Goal: Transaction & Acquisition: Book appointment/travel/reservation

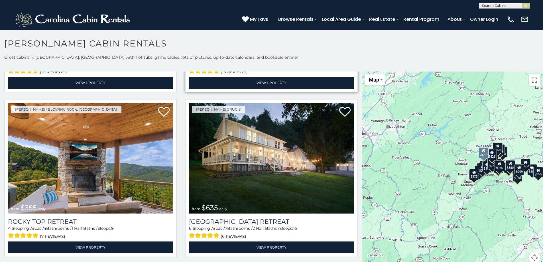
scroll to position [314, 0]
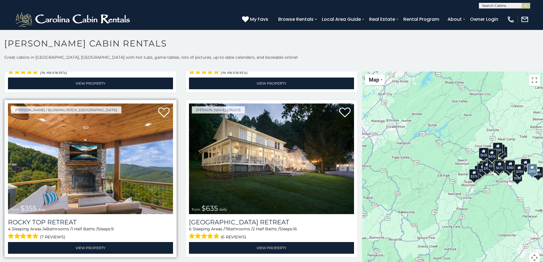
click at [110, 167] on img at bounding box center [90, 159] width 165 height 111
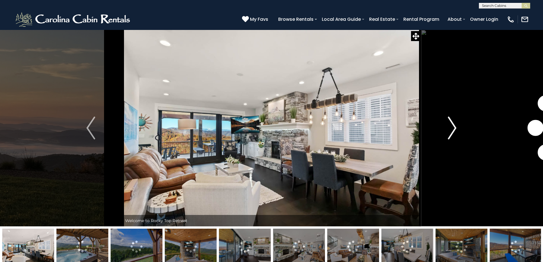
click at [455, 123] on img "Next" at bounding box center [452, 128] width 9 height 23
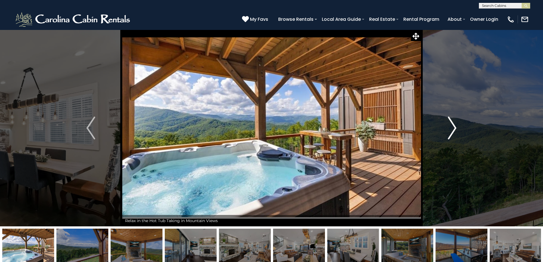
click at [455, 123] on img "Next" at bounding box center [452, 128] width 9 height 23
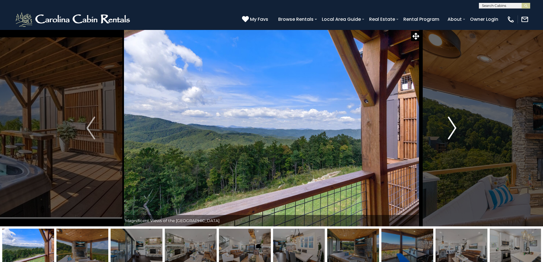
click at [455, 123] on img "Next" at bounding box center [452, 128] width 9 height 23
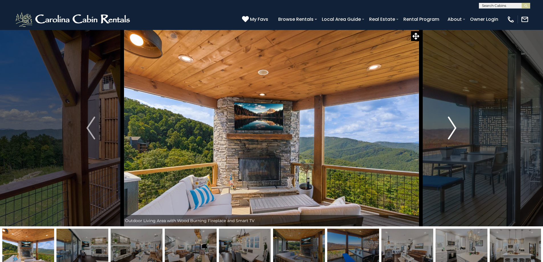
click at [455, 123] on img "Next" at bounding box center [452, 128] width 9 height 23
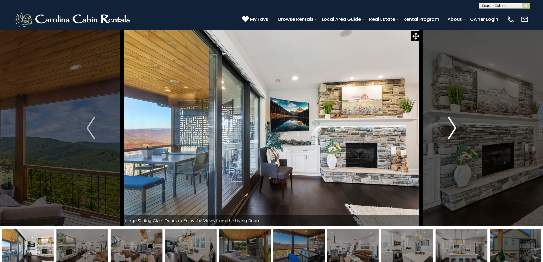
click at [455, 123] on img "Next" at bounding box center [452, 128] width 9 height 23
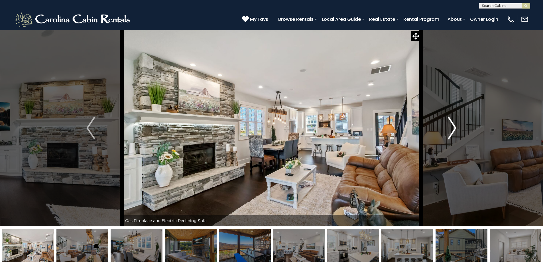
click at [455, 123] on img "Next" at bounding box center [452, 128] width 9 height 23
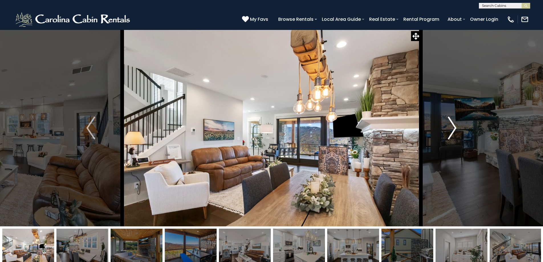
click at [455, 123] on img "Next" at bounding box center [452, 128] width 9 height 23
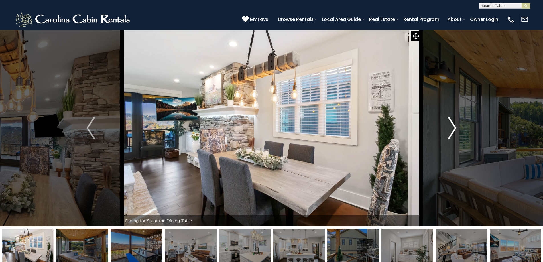
click at [455, 123] on img "Next" at bounding box center [452, 128] width 9 height 23
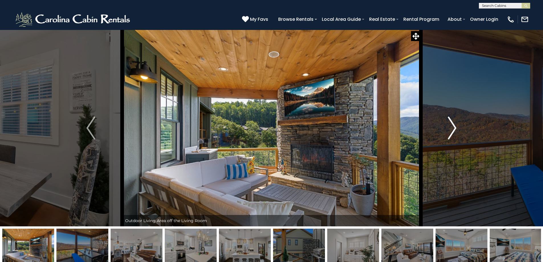
click at [455, 123] on img "Next" at bounding box center [452, 128] width 9 height 23
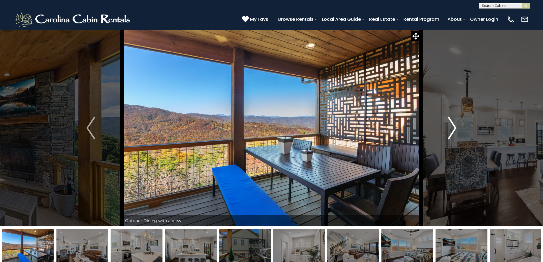
click at [455, 123] on img "Next" at bounding box center [452, 128] width 9 height 23
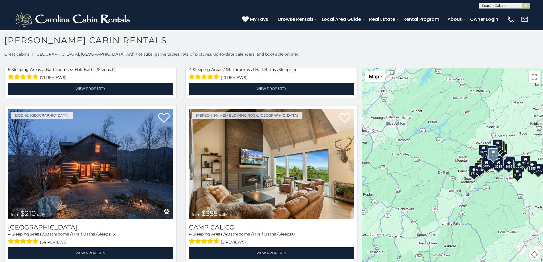
scroll to position [1939, 0]
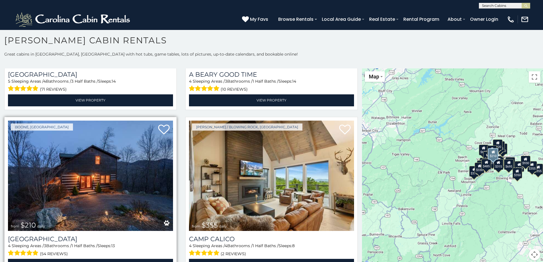
click at [118, 141] on img at bounding box center [90, 176] width 165 height 111
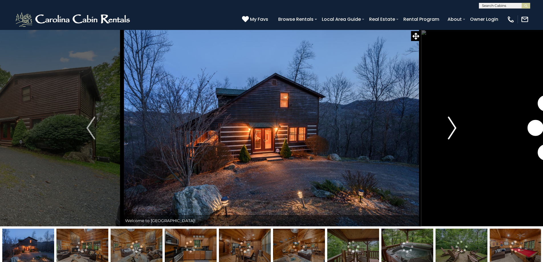
click at [447, 123] on button "Next" at bounding box center [452, 128] width 63 height 197
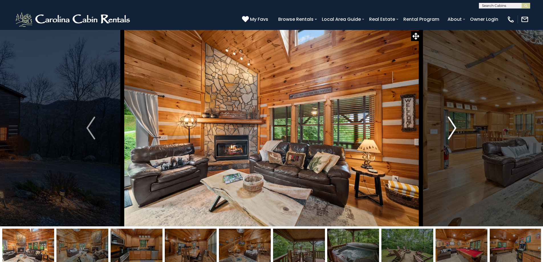
click at [447, 123] on button "Next" at bounding box center [452, 128] width 63 height 197
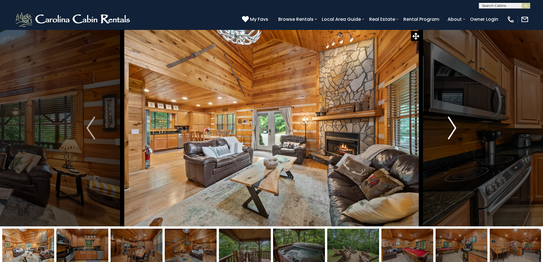
click at [447, 124] on button "Next" at bounding box center [452, 128] width 63 height 197
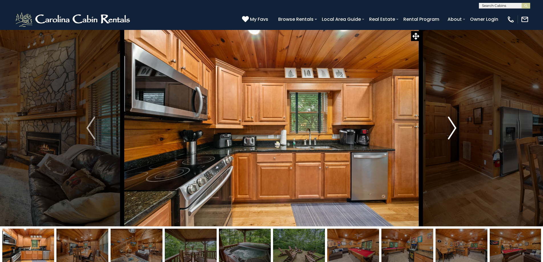
click at [447, 124] on button "Next" at bounding box center [452, 128] width 63 height 197
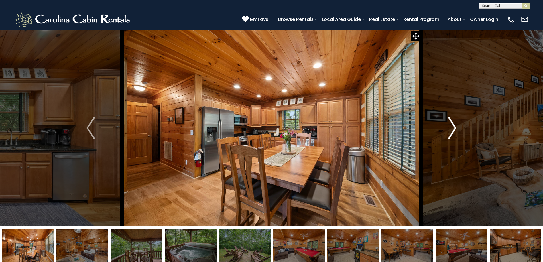
click at [447, 124] on button "Next" at bounding box center [452, 128] width 63 height 197
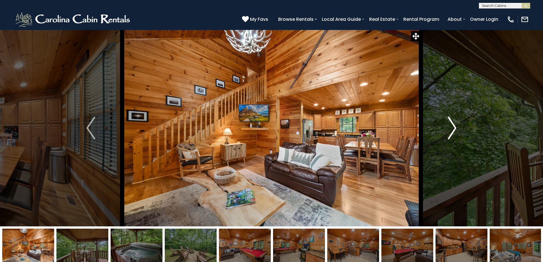
click at [447, 124] on button "Next" at bounding box center [452, 128] width 63 height 197
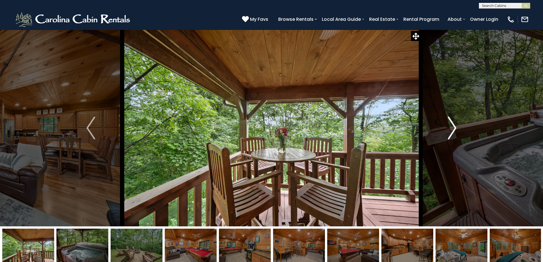
click at [447, 124] on button "Next" at bounding box center [452, 128] width 63 height 197
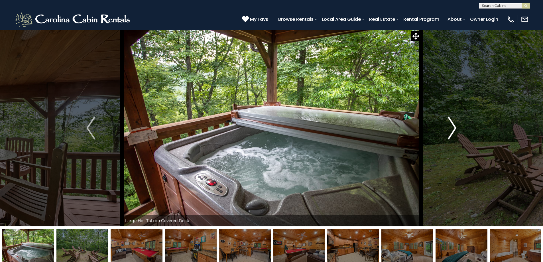
click at [447, 124] on button "Next" at bounding box center [452, 128] width 63 height 197
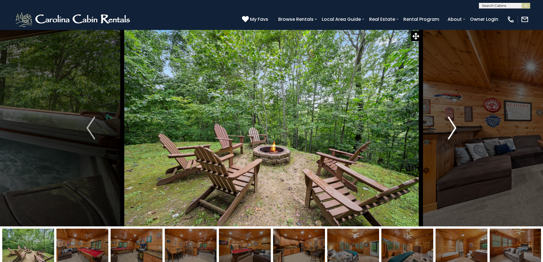
click at [447, 124] on button "Next" at bounding box center [452, 128] width 63 height 197
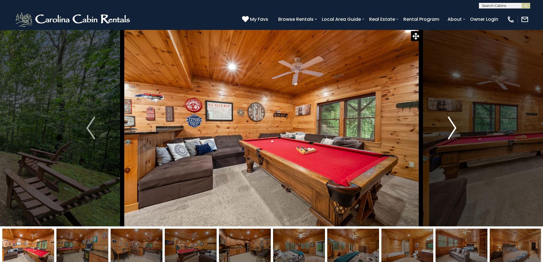
click at [447, 124] on button "Next" at bounding box center [452, 128] width 63 height 197
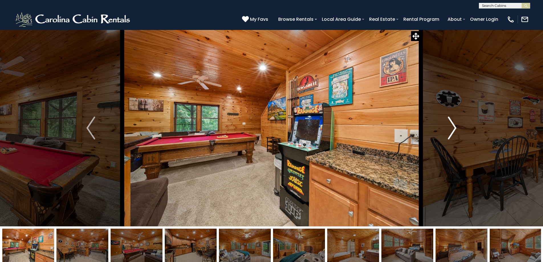
click at [447, 124] on button "Next" at bounding box center [452, 128] width 63 height 197
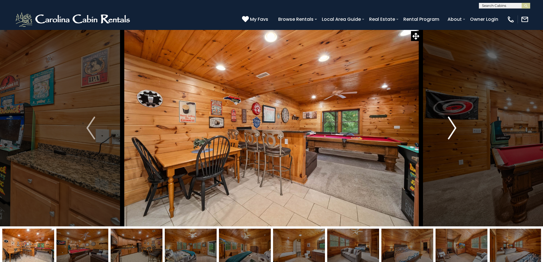
click at [453, 132] on img "Next" at bounding box center [452, 128] width 9 height 23
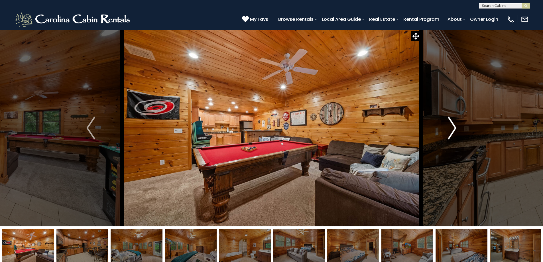
click at [453, 132] on img "Next" at bounding box center [452, 128] width 9 height 23
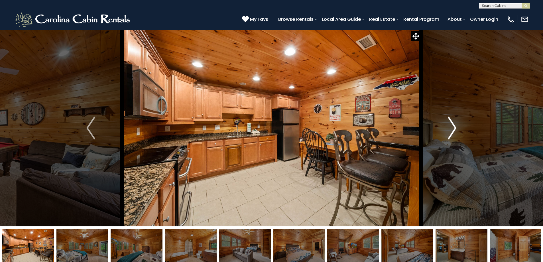
click at [453, 132] on img "Next" at bounding box center [452, 128] width 9 height 23
